Goal: Task Accomplishment & Management: Manage account settings

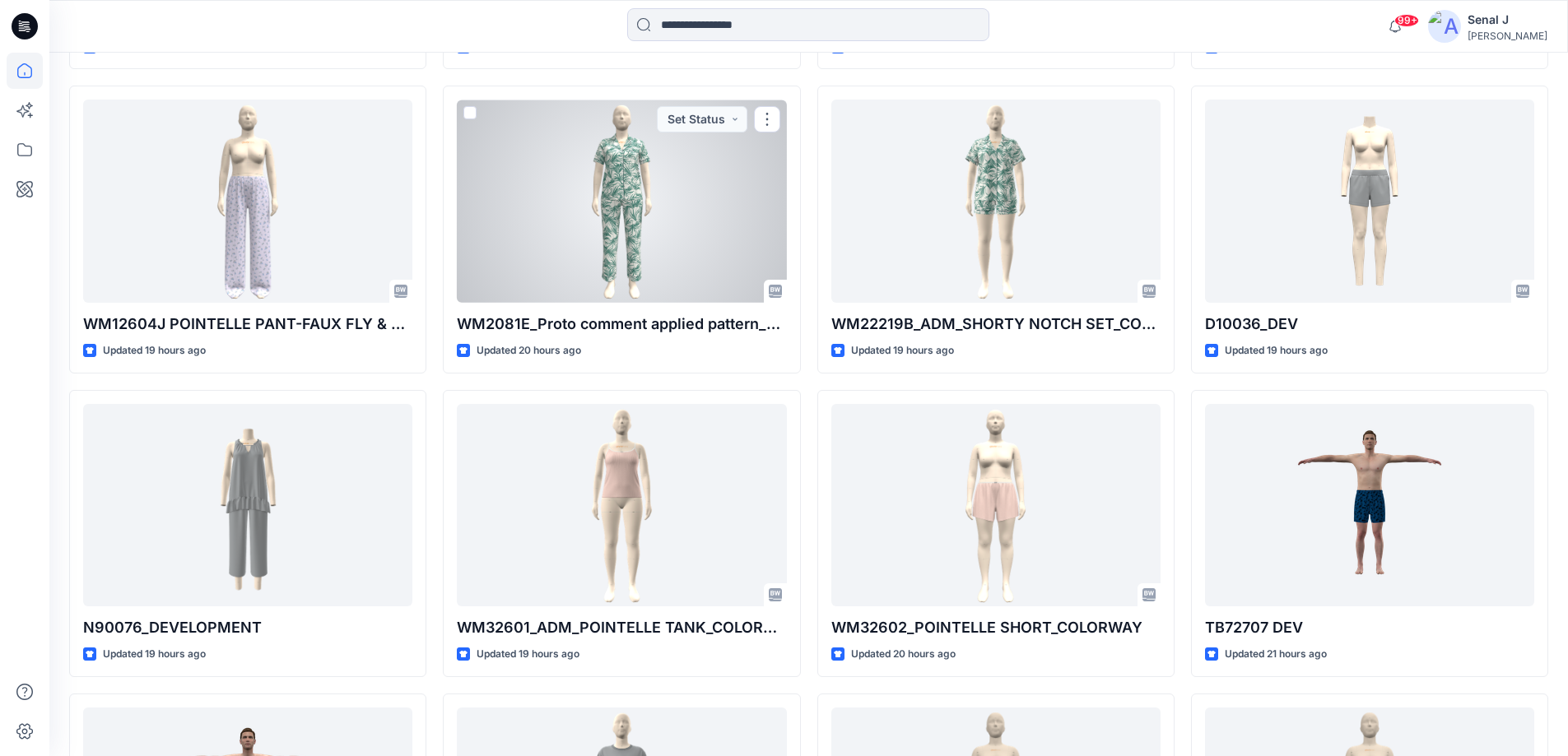
scroll to position [1104, 0]
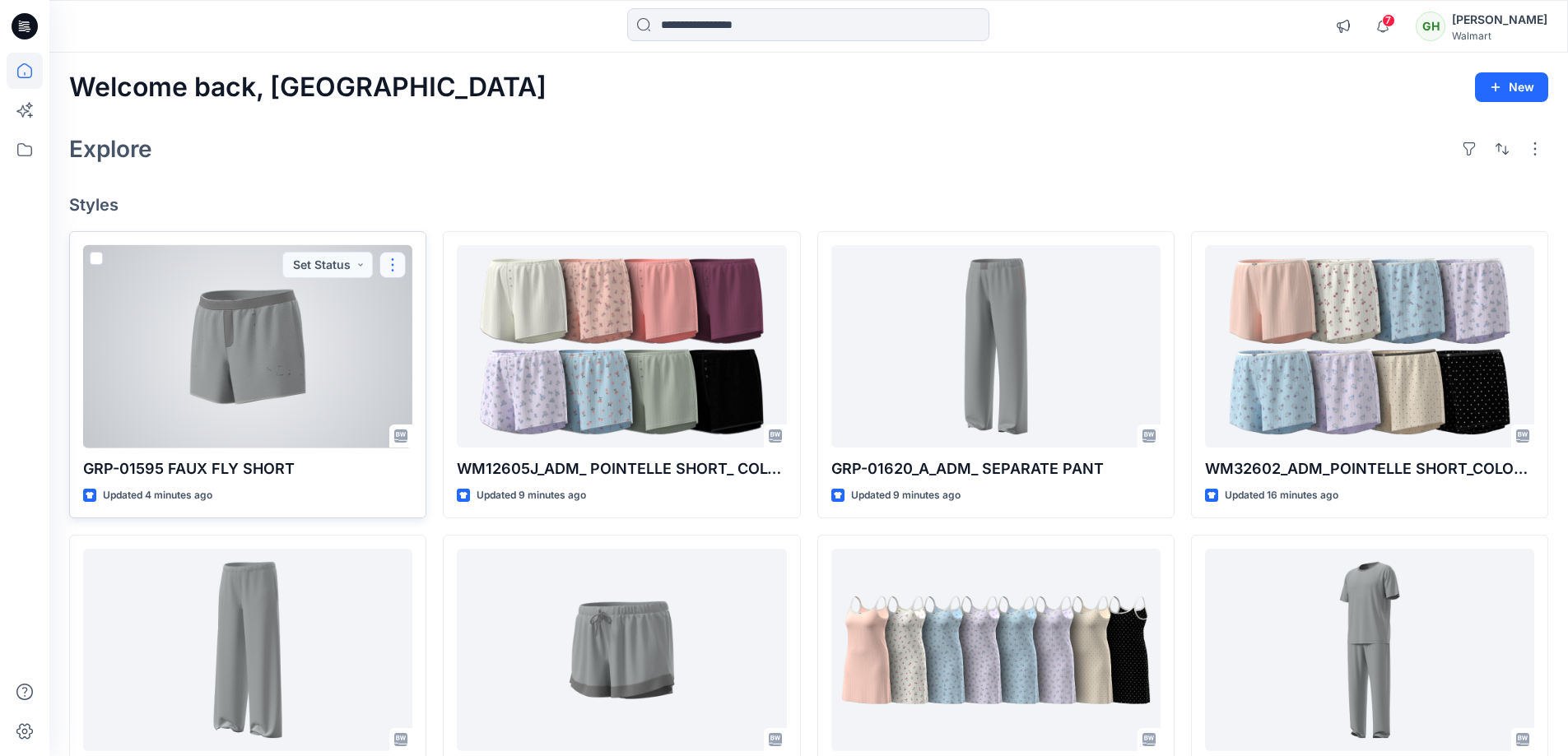
click at [392, 261] on button "button" at bounding box center [392, 264] width 27 height 27
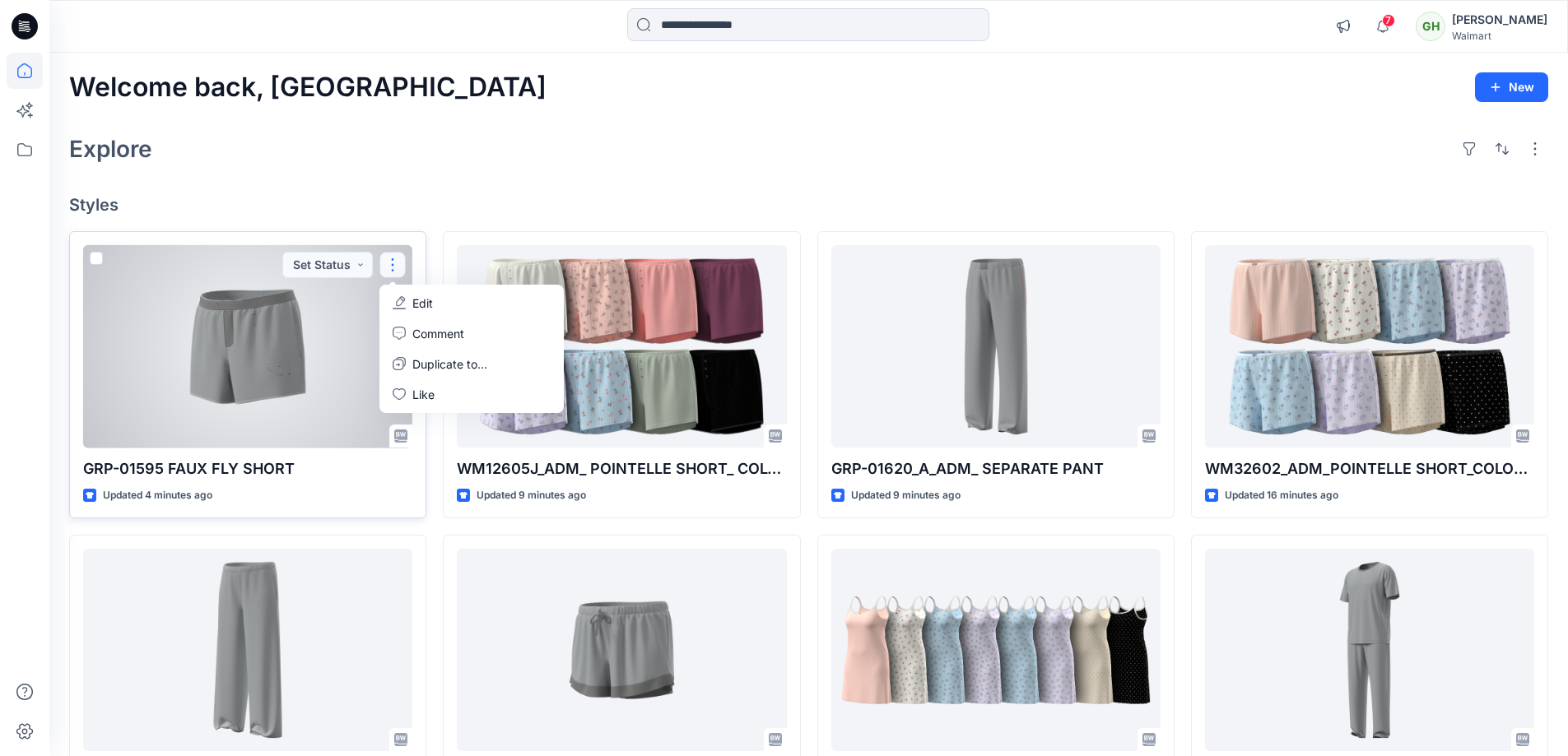
click at [461, 302] on button "Edit" at bounding box center [471, 303] width 178 height 31
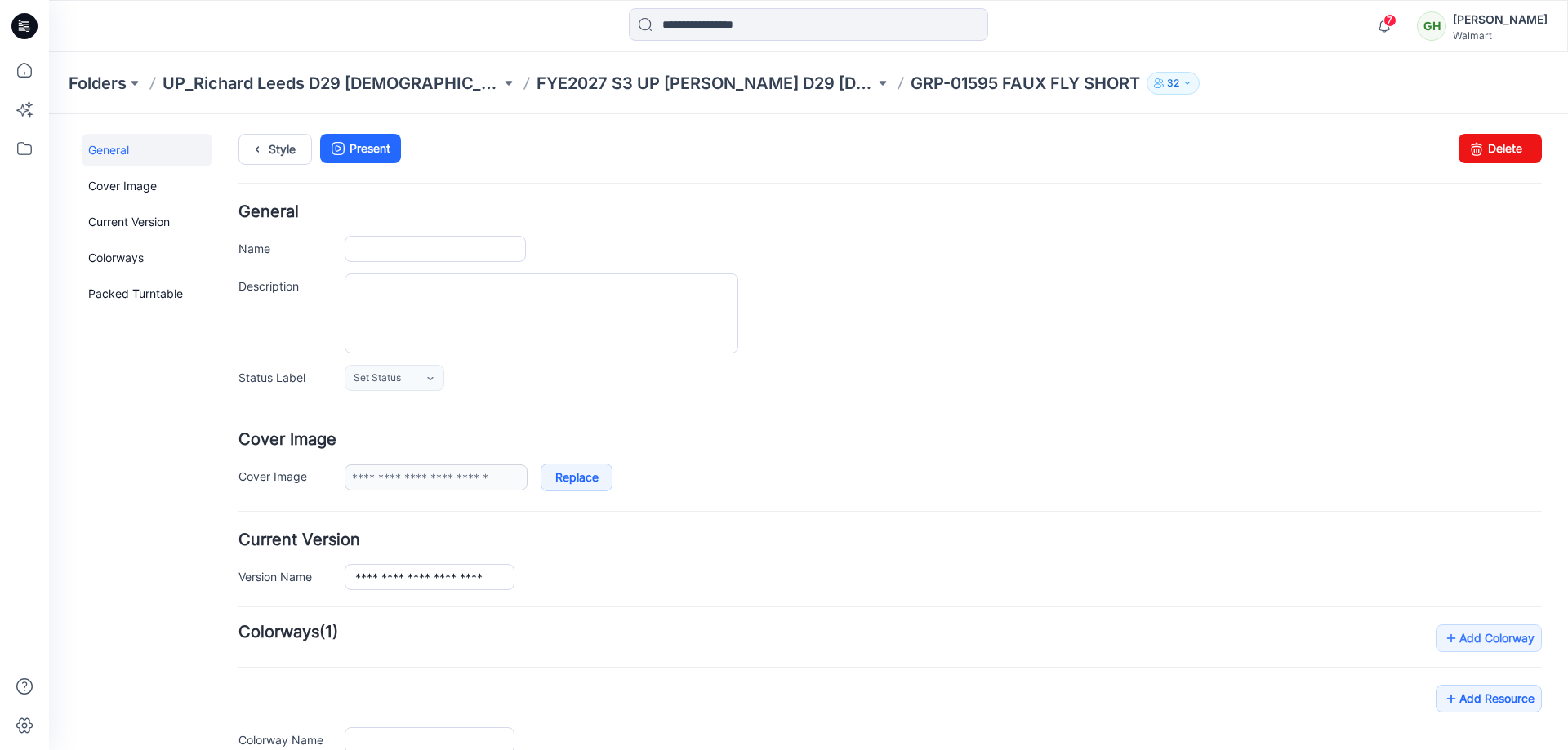
type input "**********"
click at [1501, 150] on link "Delete" at bounding box center [1500, 149] width 83 height 29
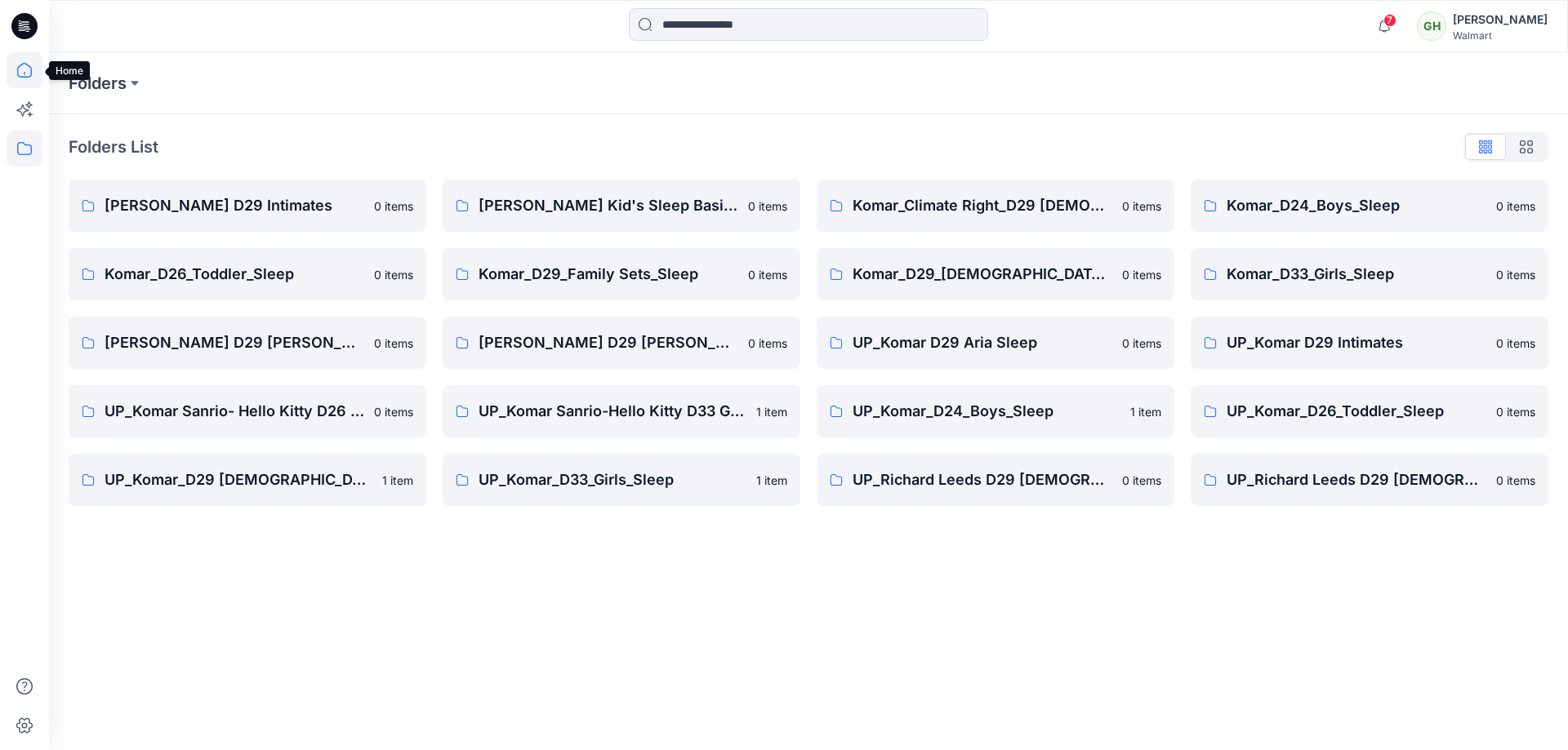
click at [25, 66] on icon at bounding box center [24, 69] width 36 height 36
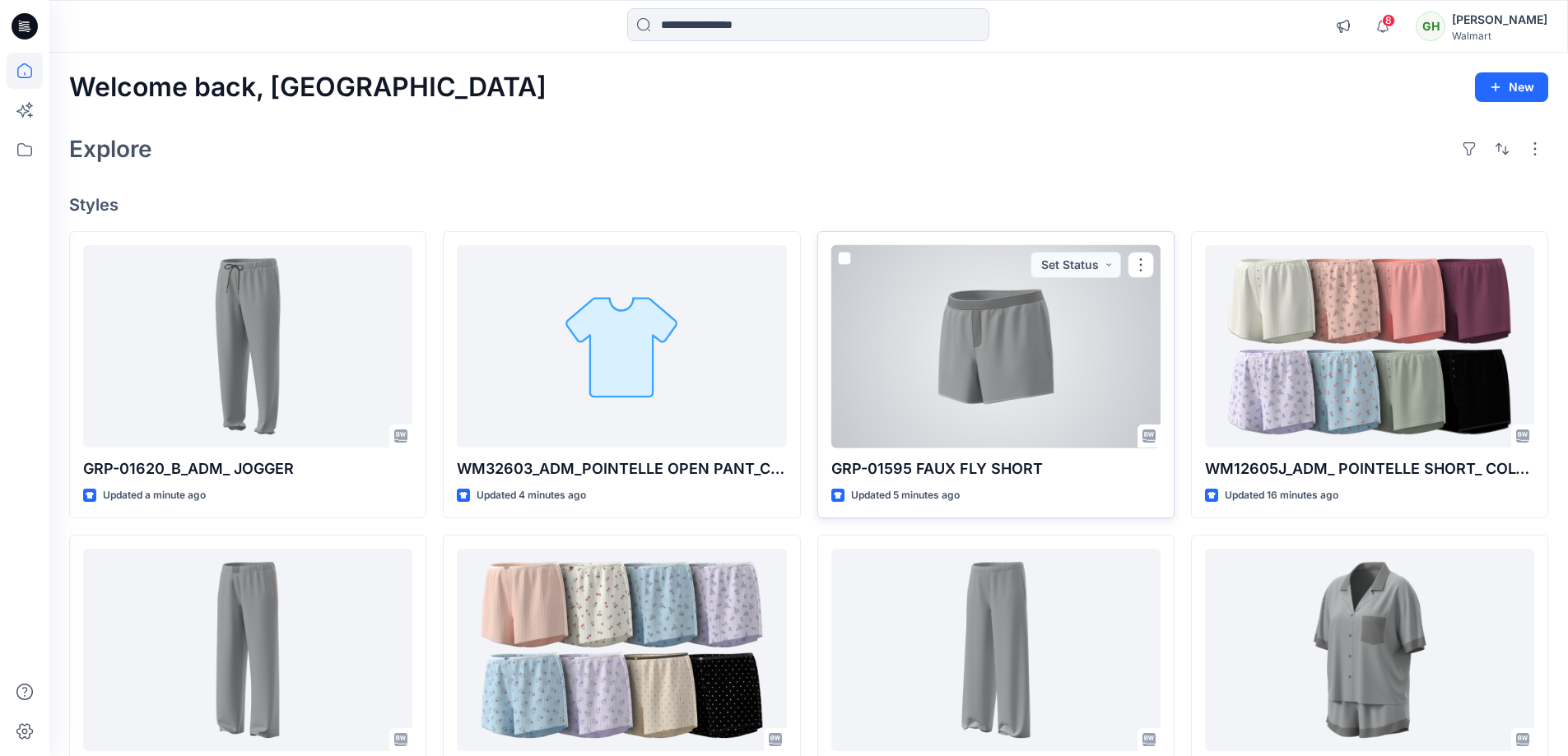
click at [1068, 351] on div at bounding box center [996, 347] width 329 height 203
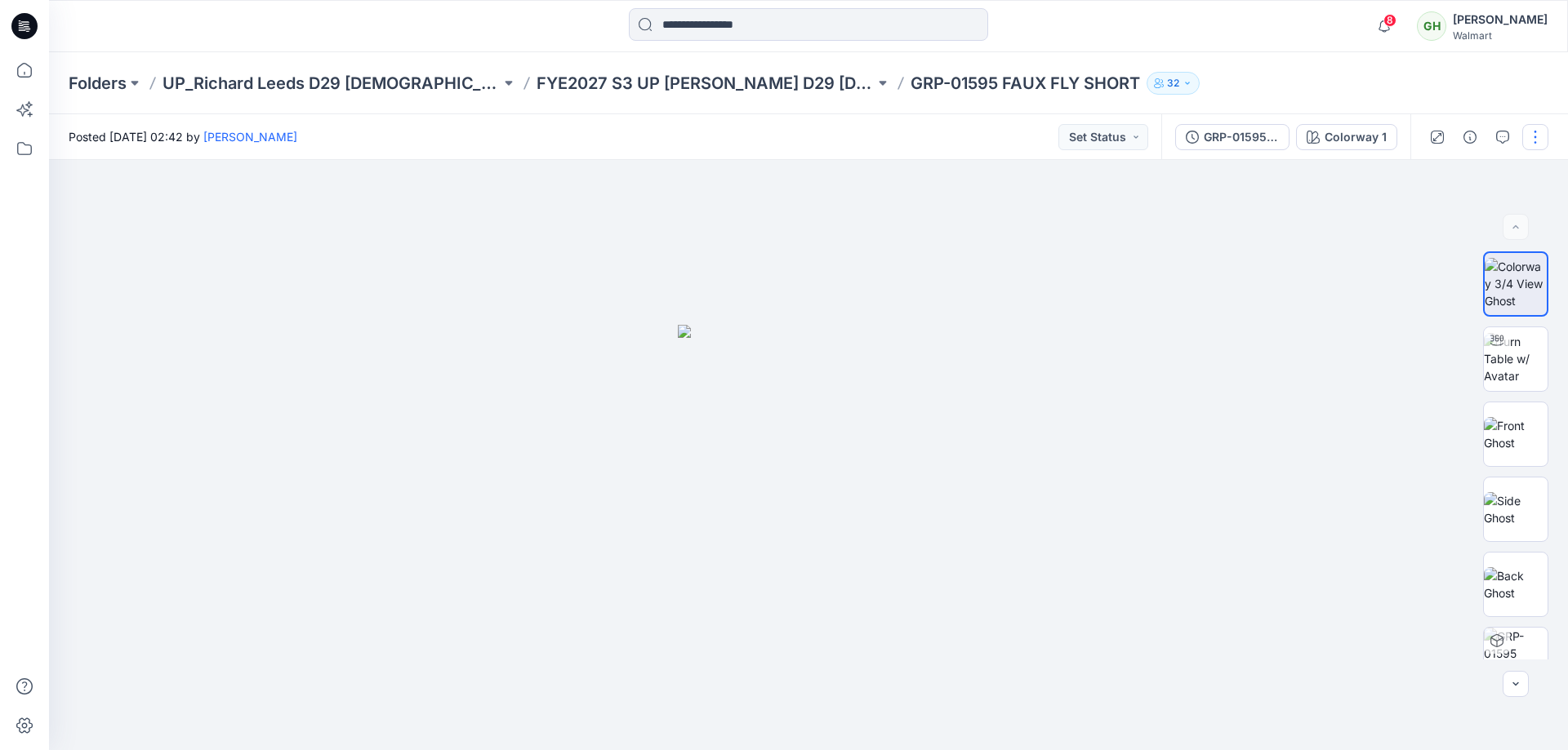
click at [1538, 136] on button "button" at bounding box center [1535, 137] width 26 height 26
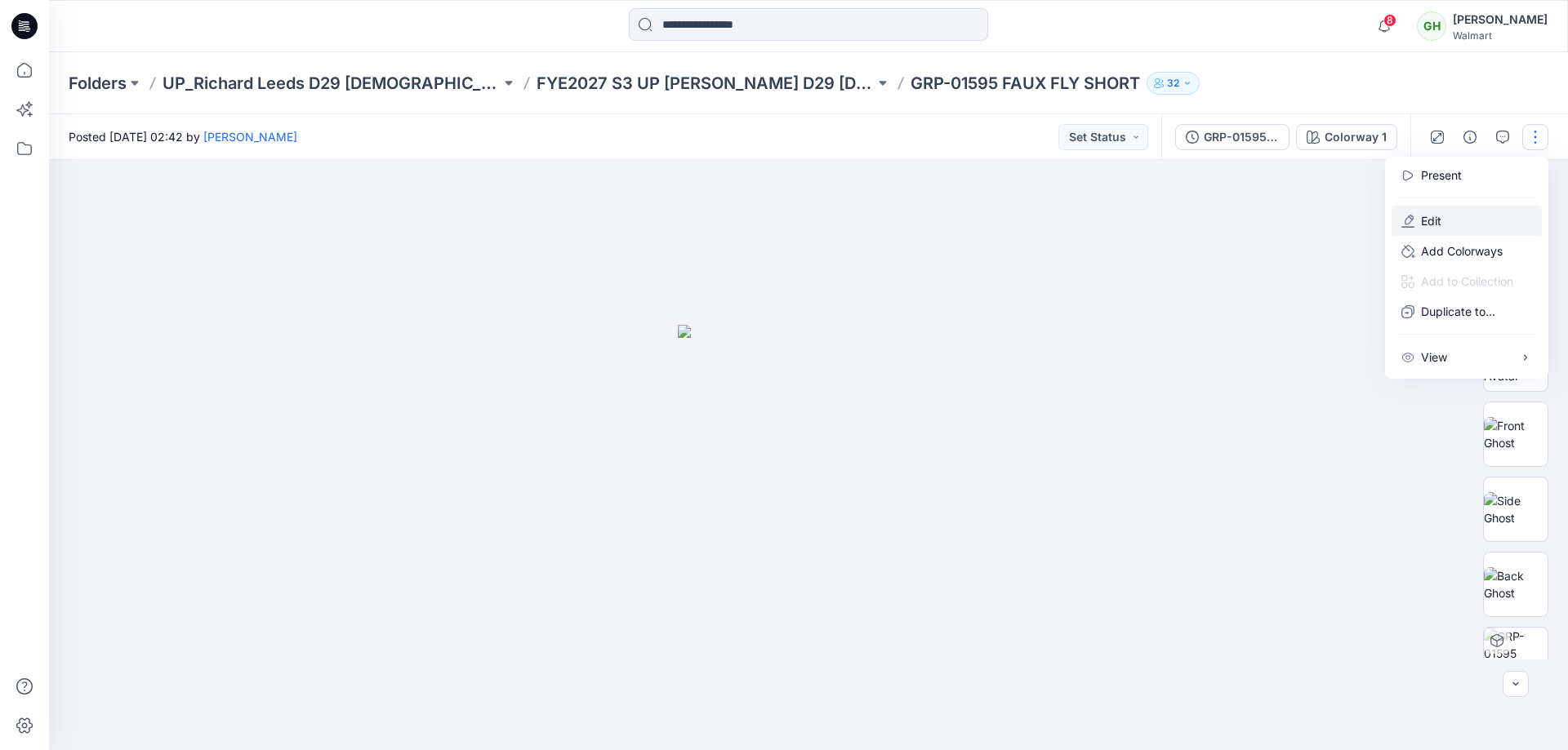
click at [1449, 224] on button "Edit" at bounding box center [1467, 220] width 151 height 30
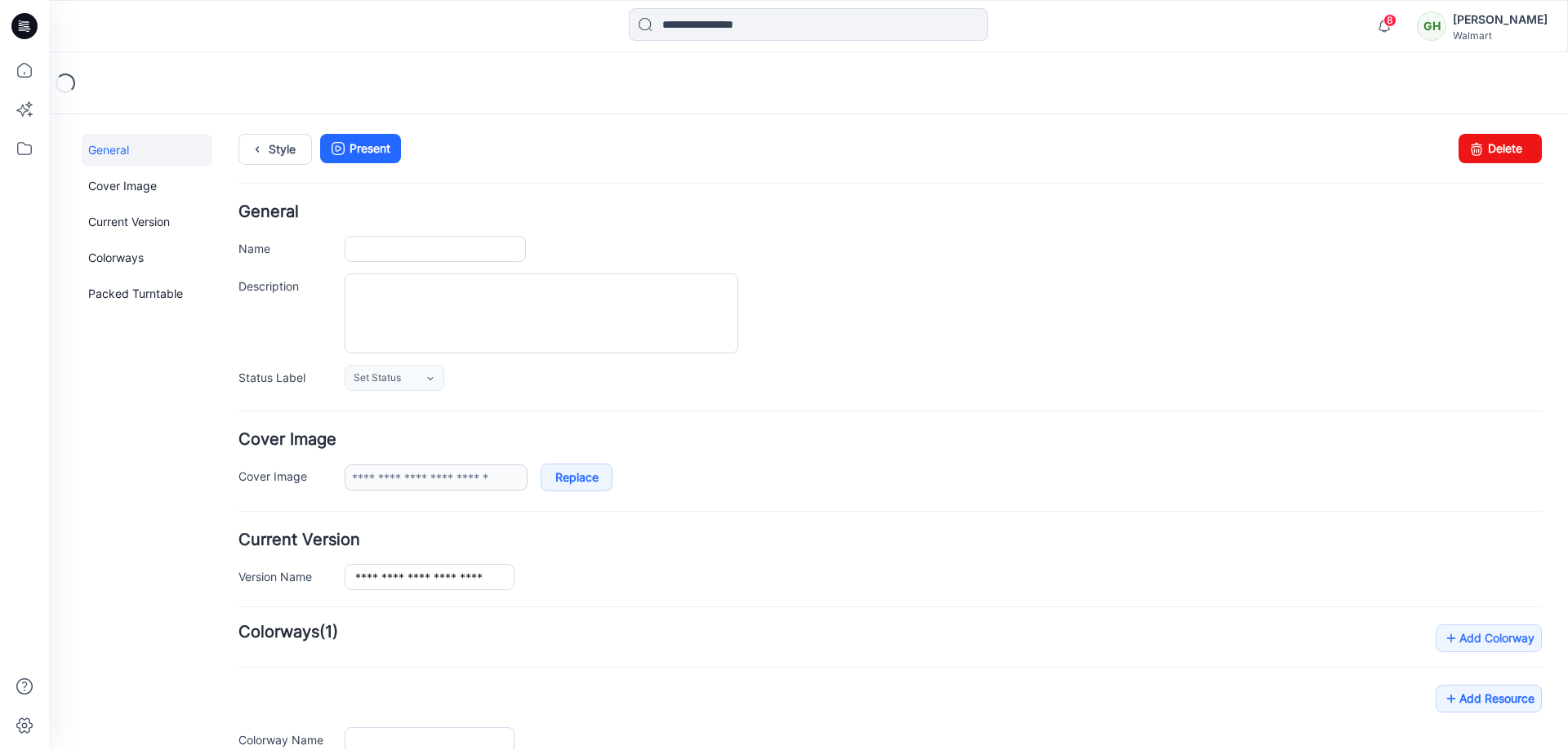
type input "**********"
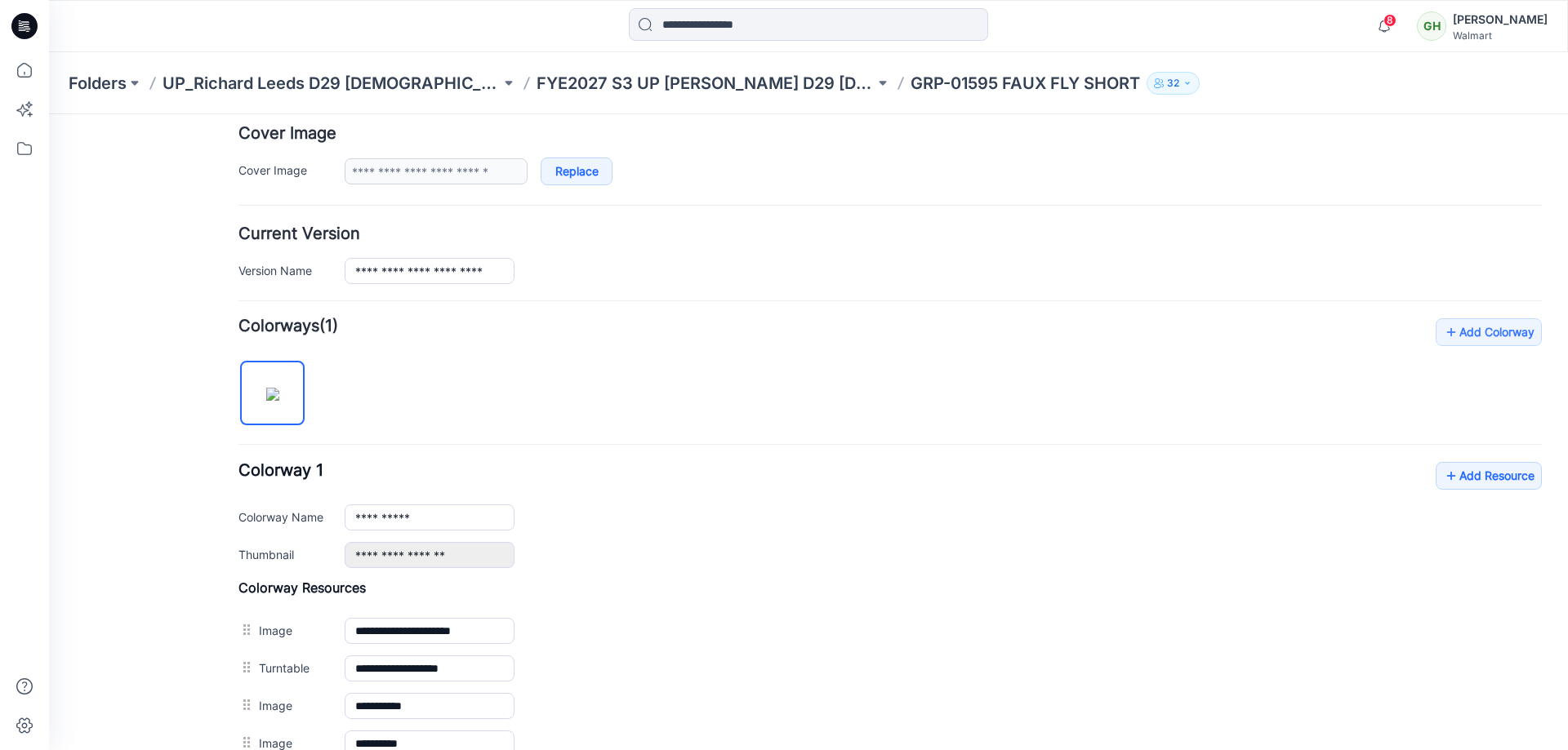
scroll to position [327, 0]
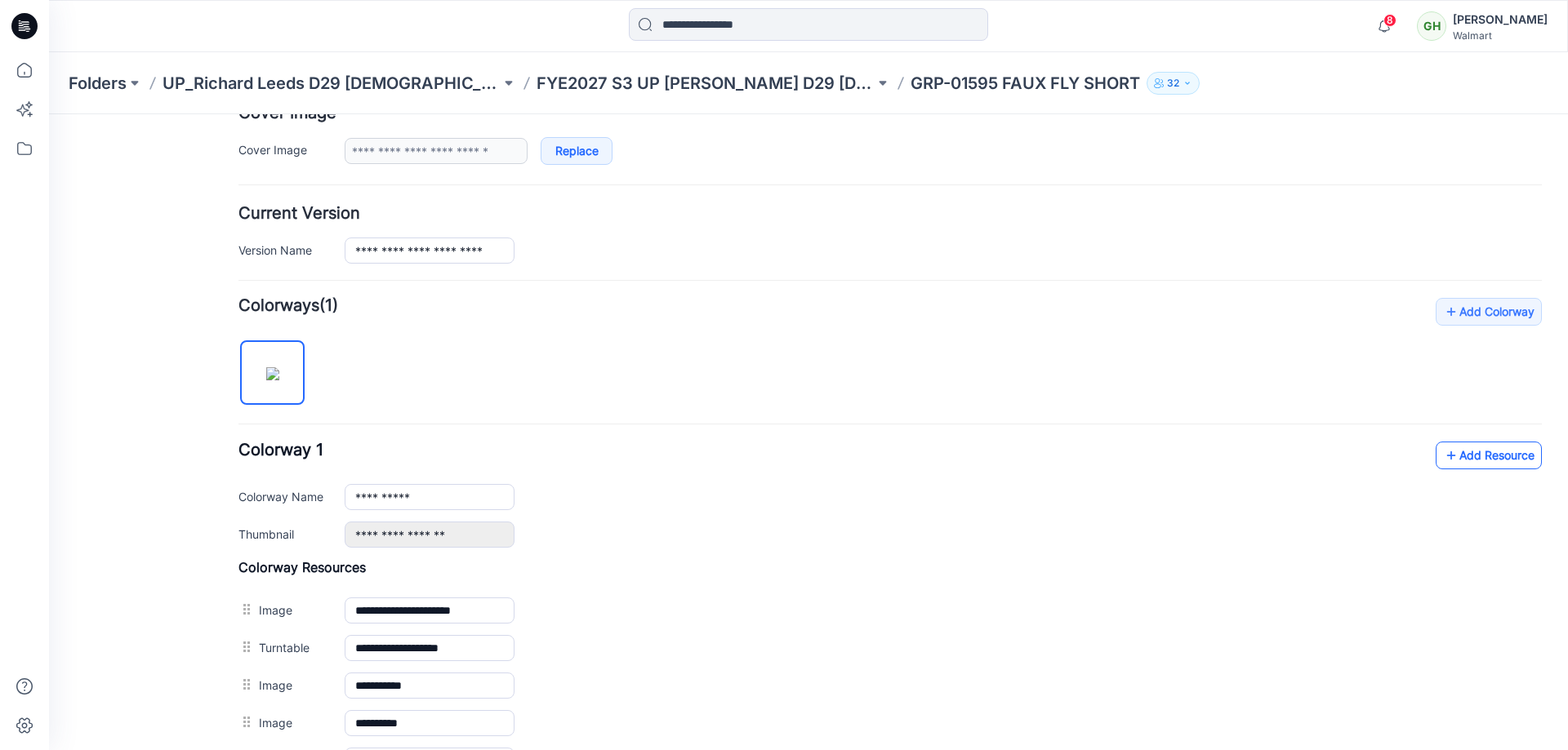
click at [1474, 456] on link "Add Resource" at bounding box center [1489, 456] width 107 height 27
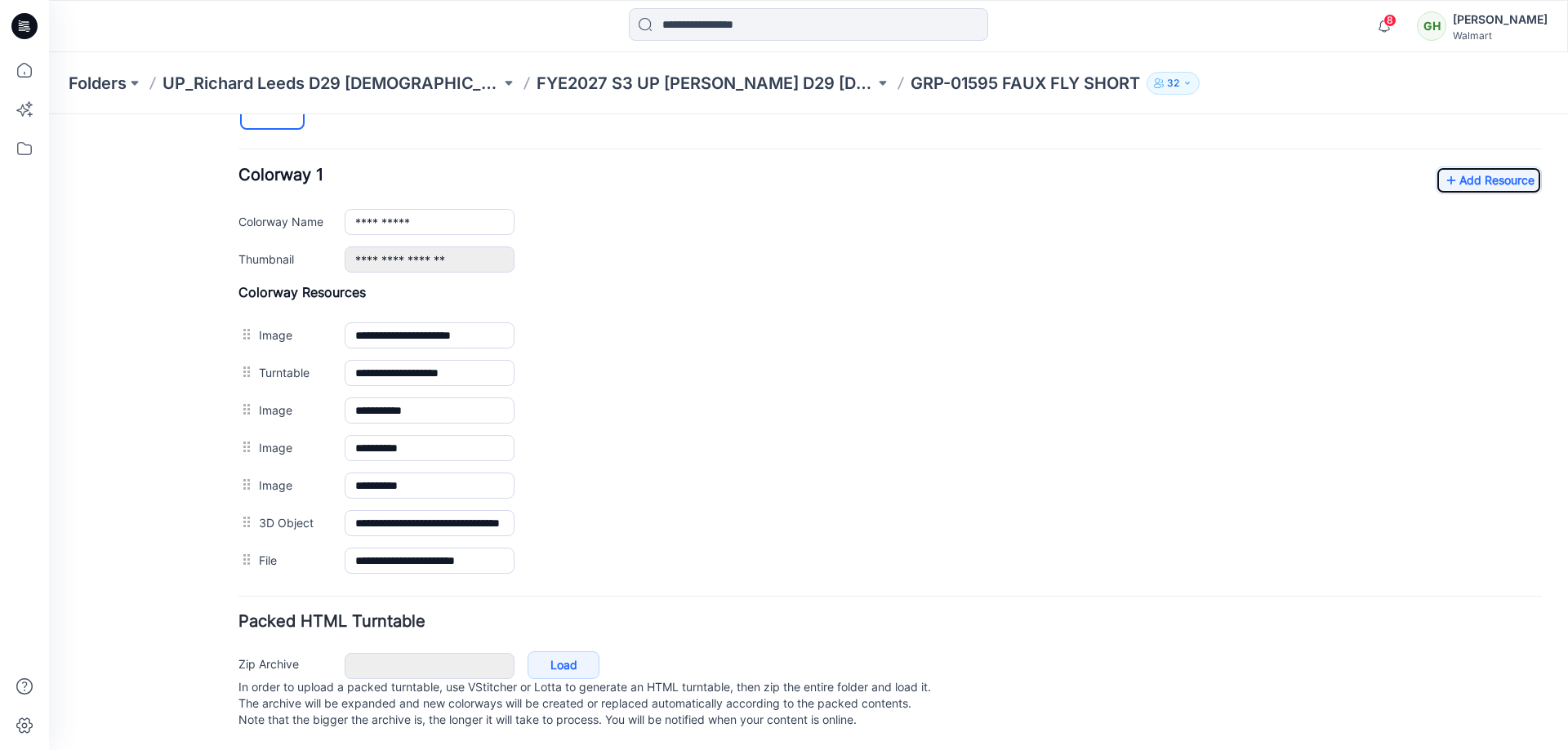
scroll to position [0, 0]
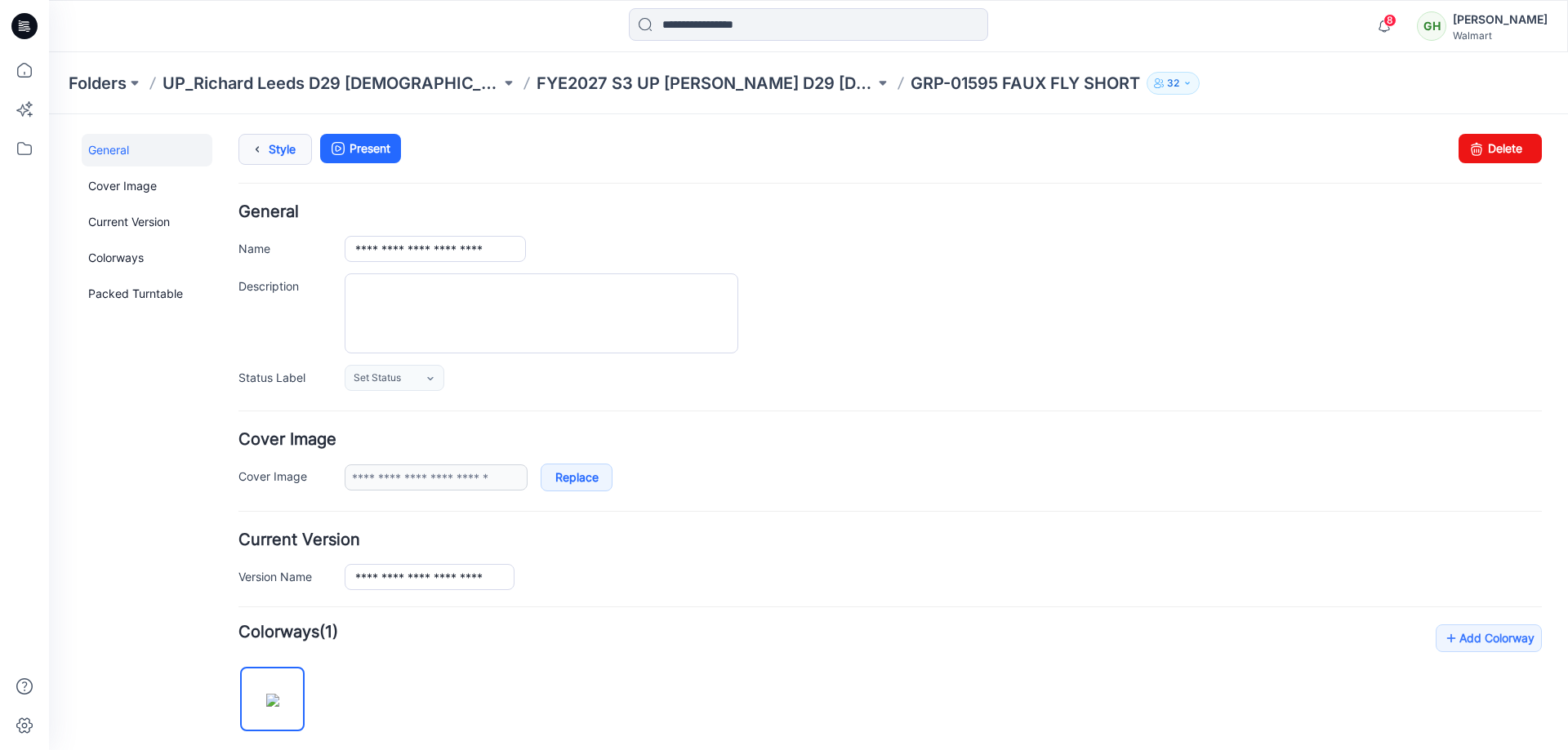
click at [264, 141] on icon at bounding box center [256, 150] width 22 height 29
